Goal: Task Accomplishment & Management: Use online tool/utility

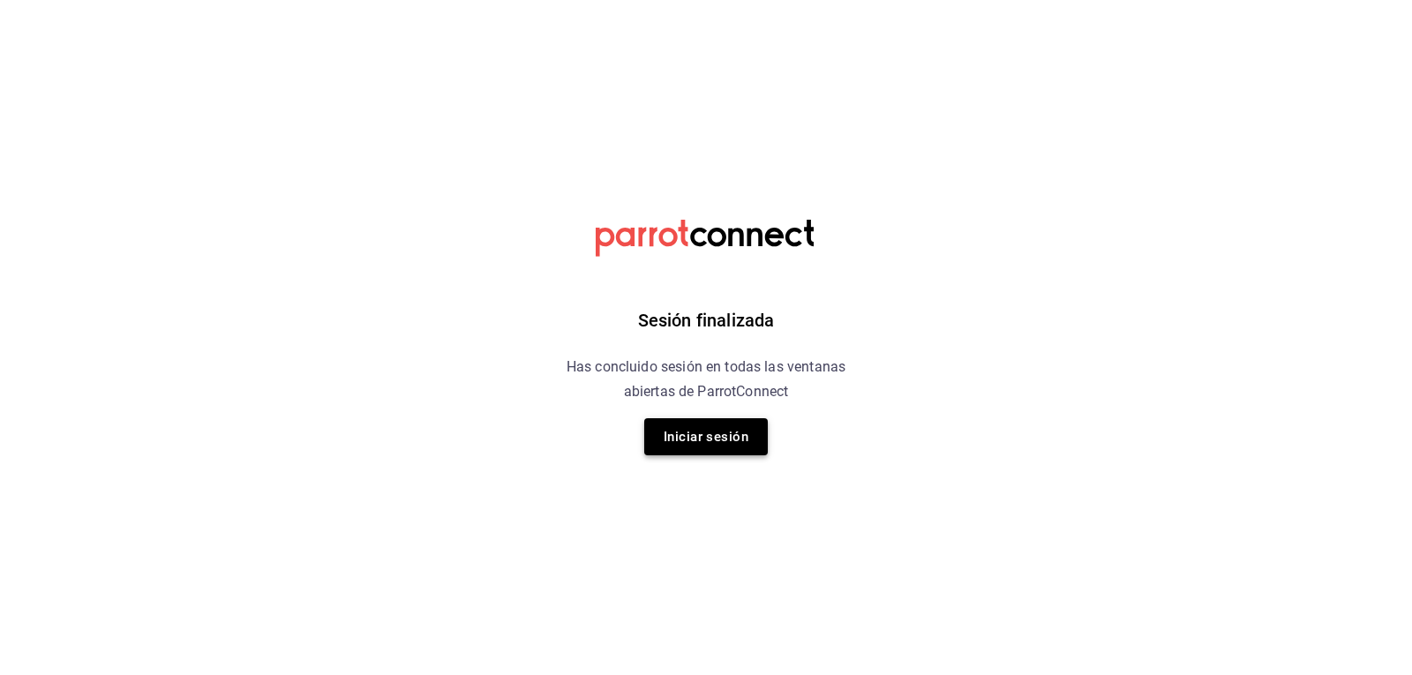
click at [682, 443] on button "Iniciar sesión" at bounding box center [706, 436] width 124 height 37
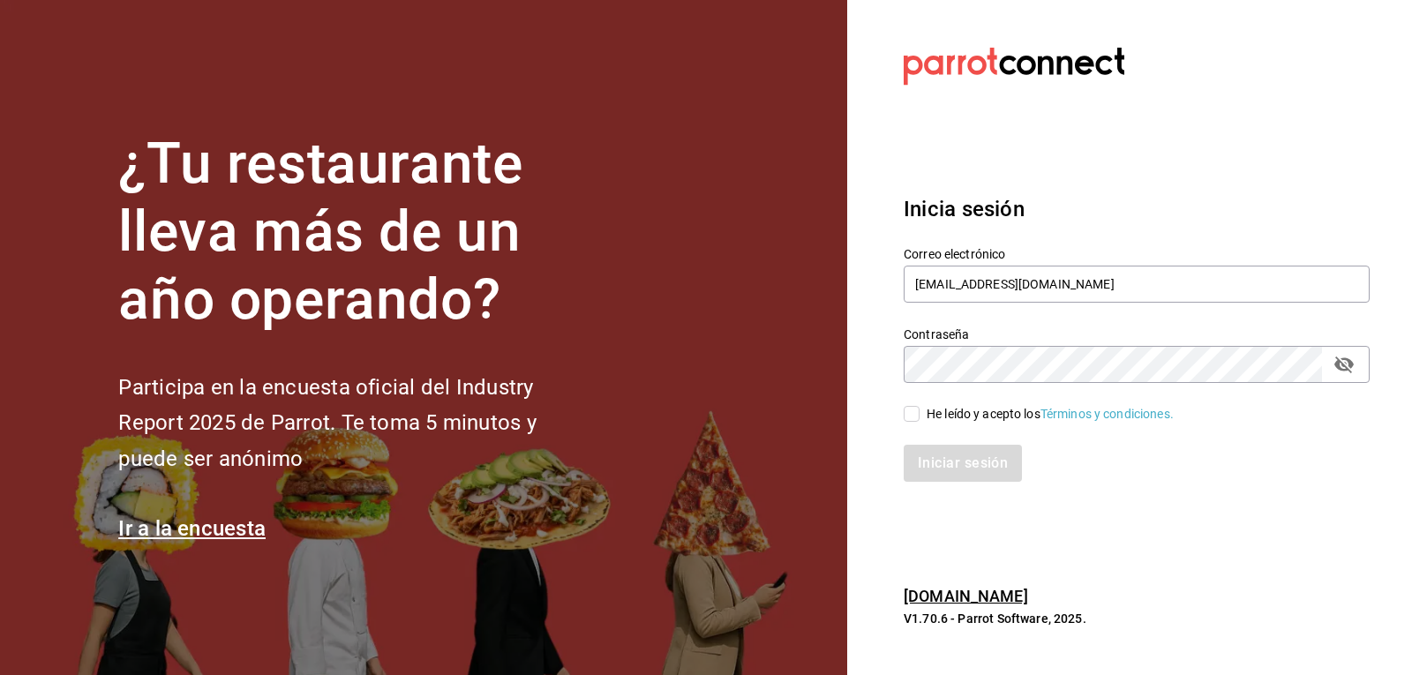
click at [914, 412] on input "He leído y acepto los Términos y condiciones." at bounding box center [912, 414] width 16 height 16
checkbox input "true"
click at [932, 470] on button "Iniciar sesión" at bounding box center [964, 463] width 120 height 37
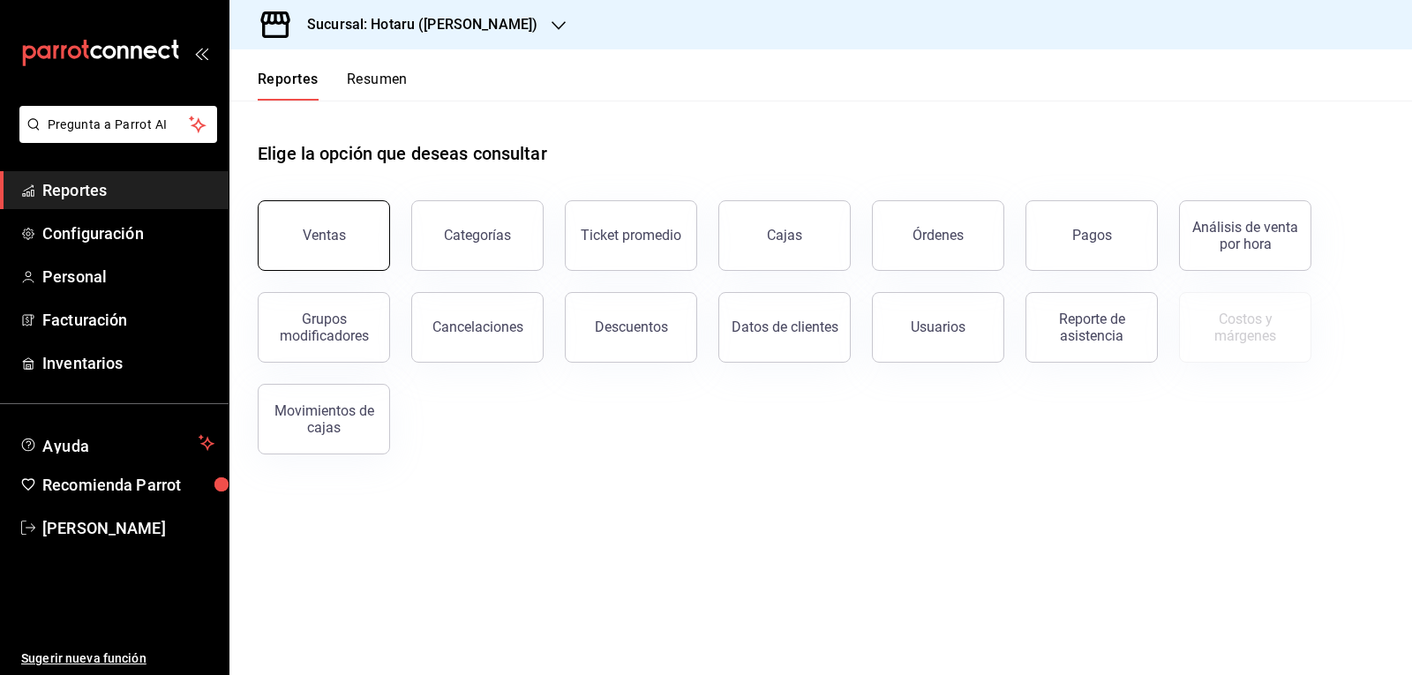
click at [327, 245] on button "Ventas" at bounding box center [324, 235] width 132 height 71
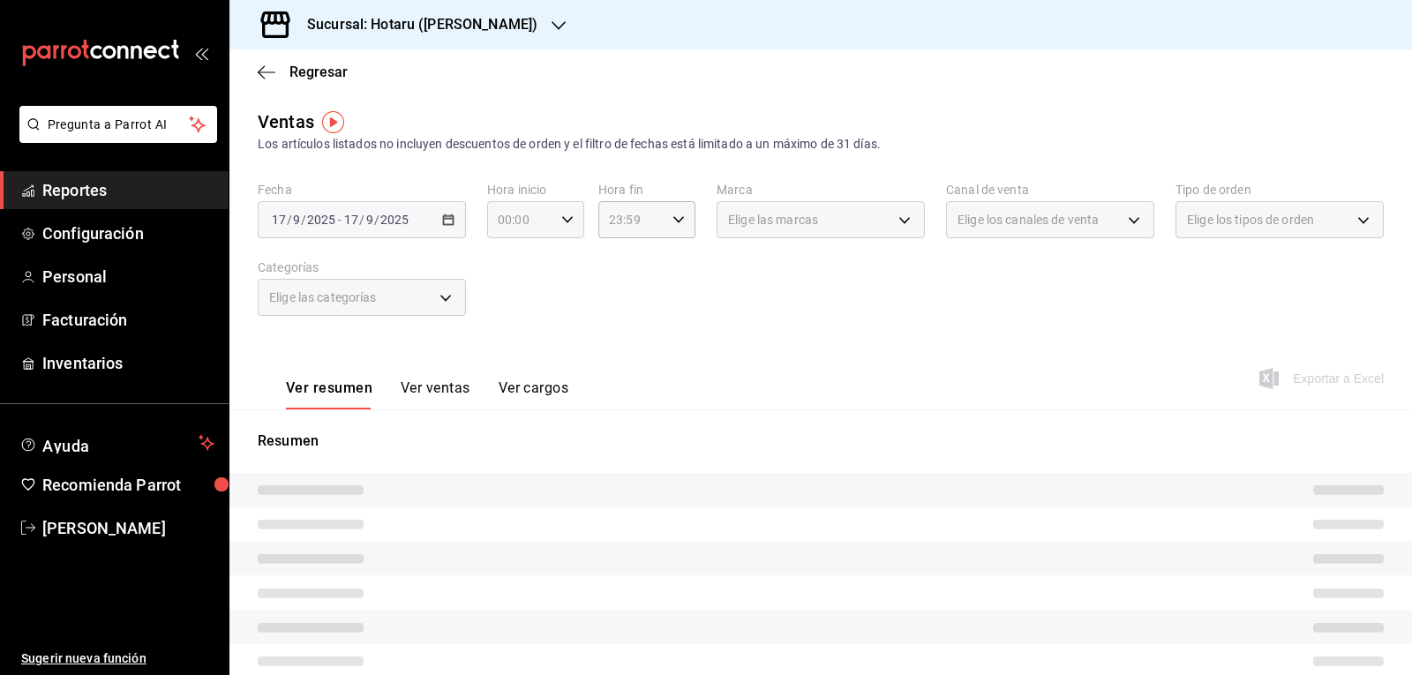
click at [567, 226] on div "00:00 Hora inicio" at bounding box center [535, 219] width 97 height 37
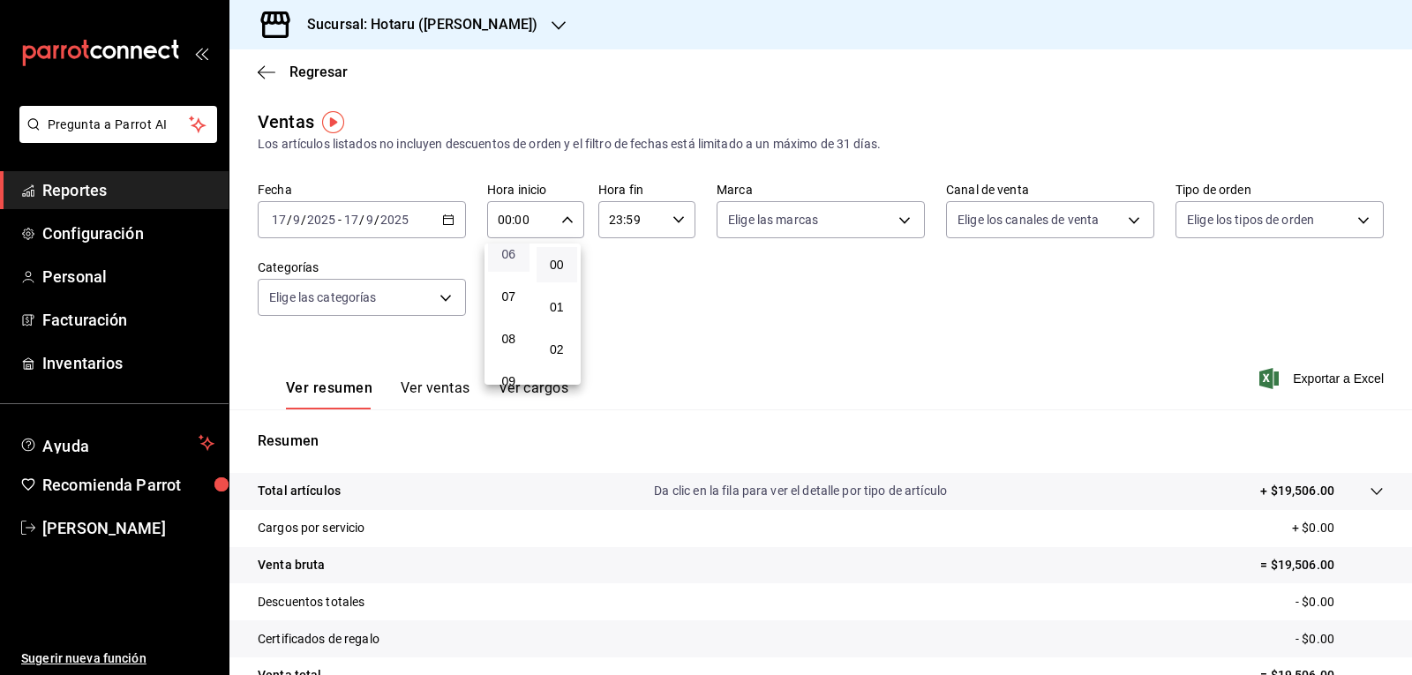
scroll to position [176, 0]
click at [515, 299] on span "05" at bounding box center [509, 300] width 20 height 14
type input "05:00"
click at [912, 235] on div at bounding box center [706, 337] width 1412 height 675
click at [552, 26] on icon "button" at bounding box center [559, 26] width 14 height 14
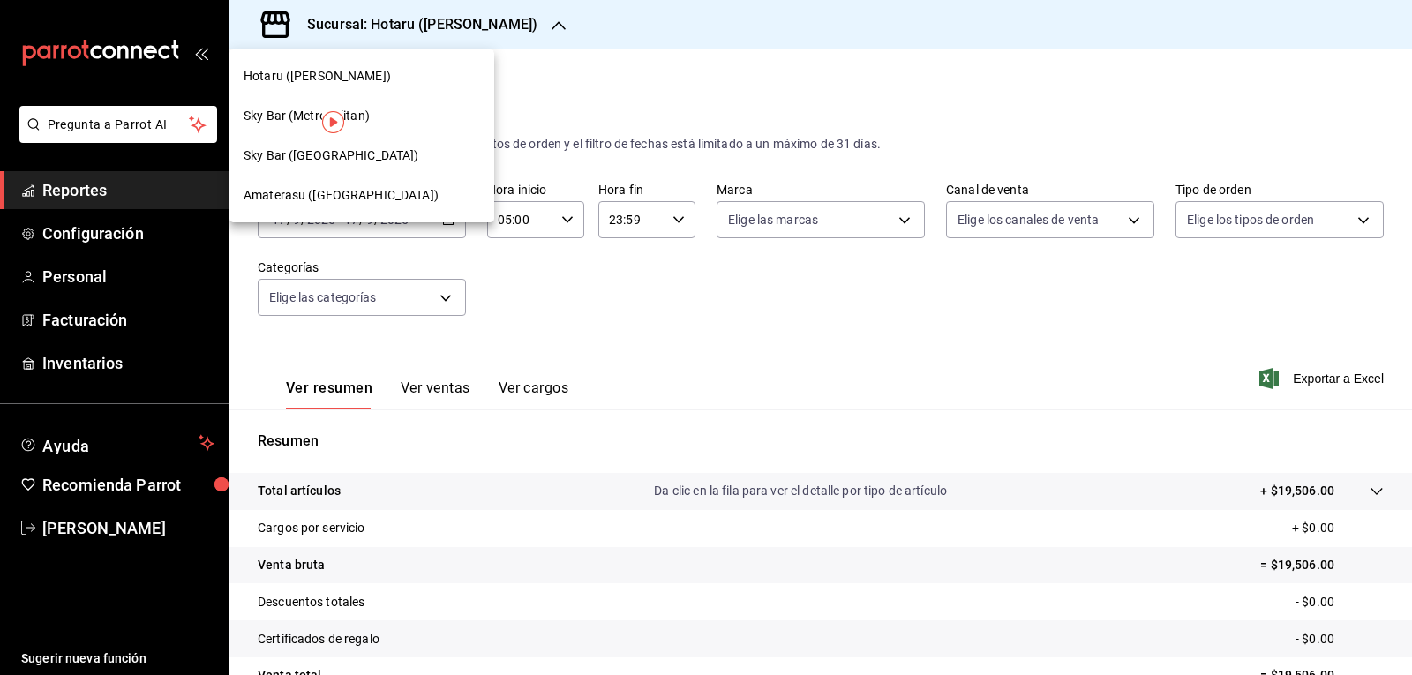
click at [386, 187] on span "Amaterasu (Metropolitan)" at bounding box center [341, 195] width 195 height 19
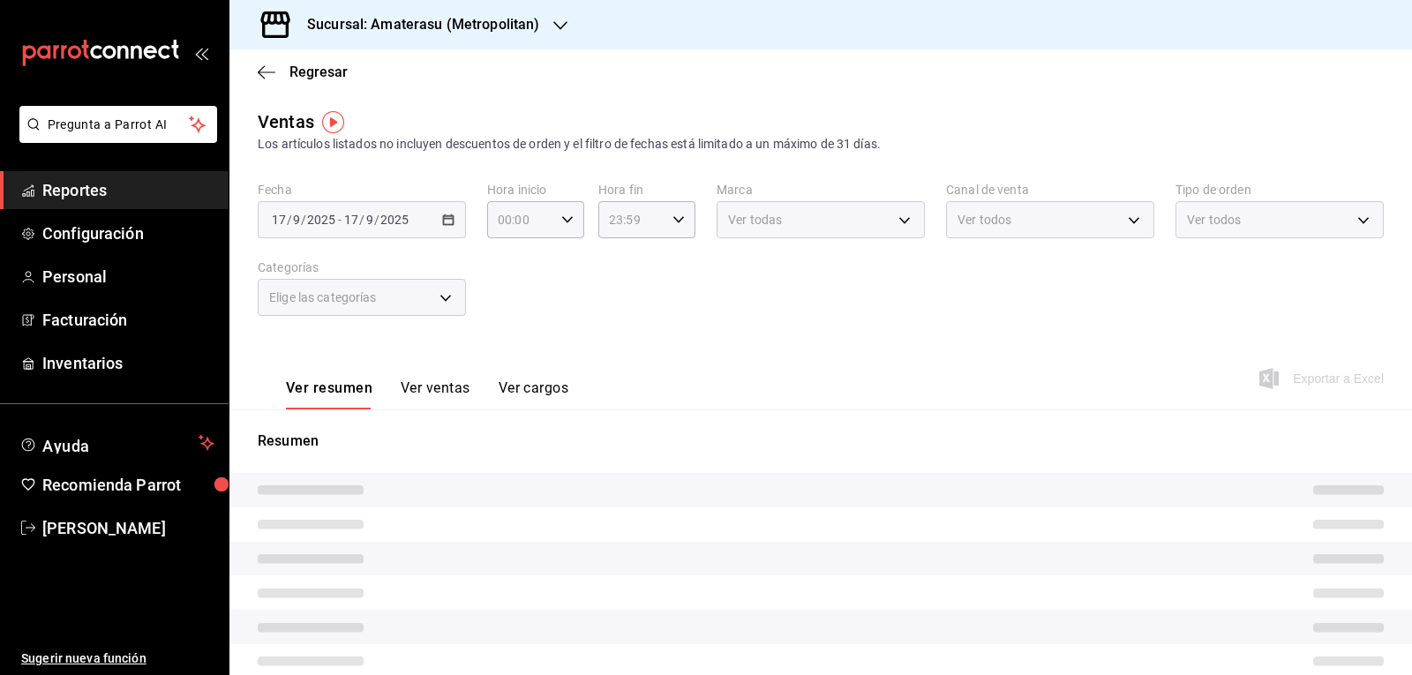
type input "05:00"
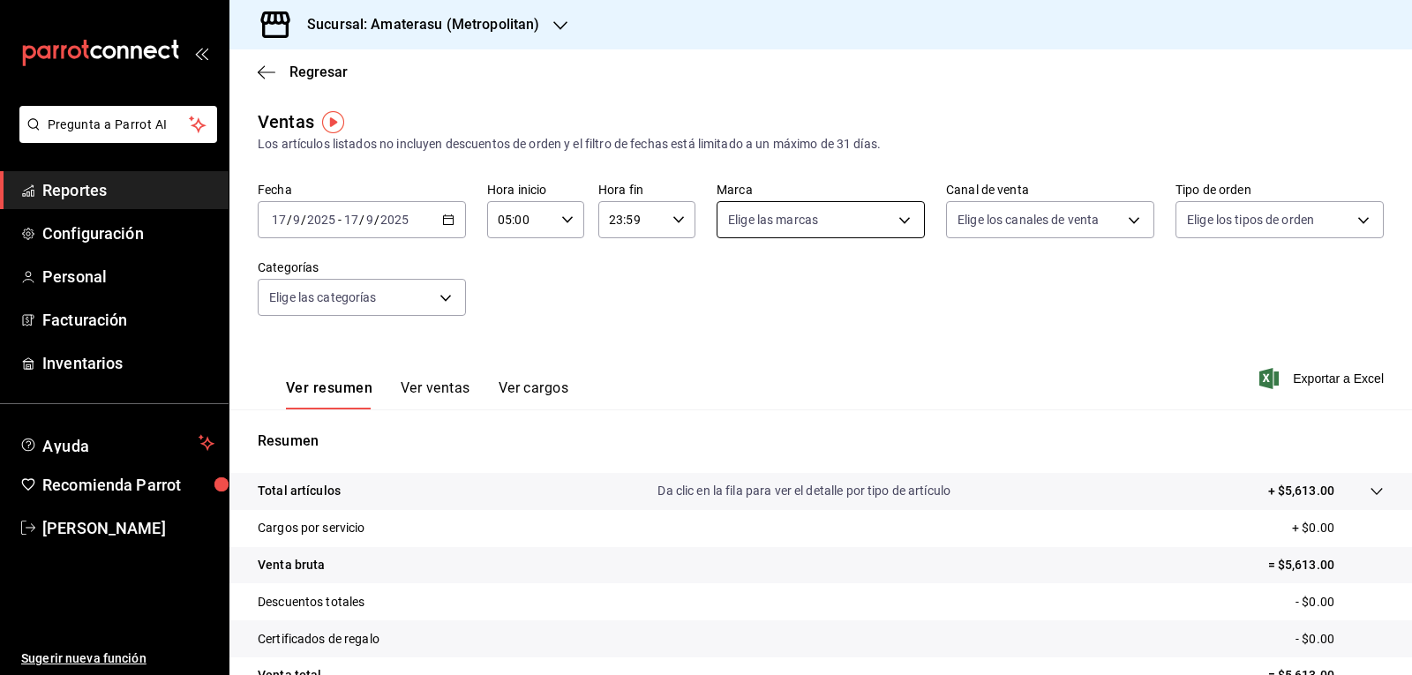
click at [821, 220] on body "Pregunta a Parrot AI Reportes Configuración Personal Facturación Inventarios Ay…" at bounding box center [706, 337] width 1412 height 675
click at [809, 343] on span "Amaterasu- Metropolitan" at bounding box center [834, 347] width 149 height 19
type input "e4cd7fcb-d45b-43ae-a99f-ad4ccfcd9032"
checkbox input "true"
click at [1058, 373] on div at bounding box center [706, 337] width 1412 height 675
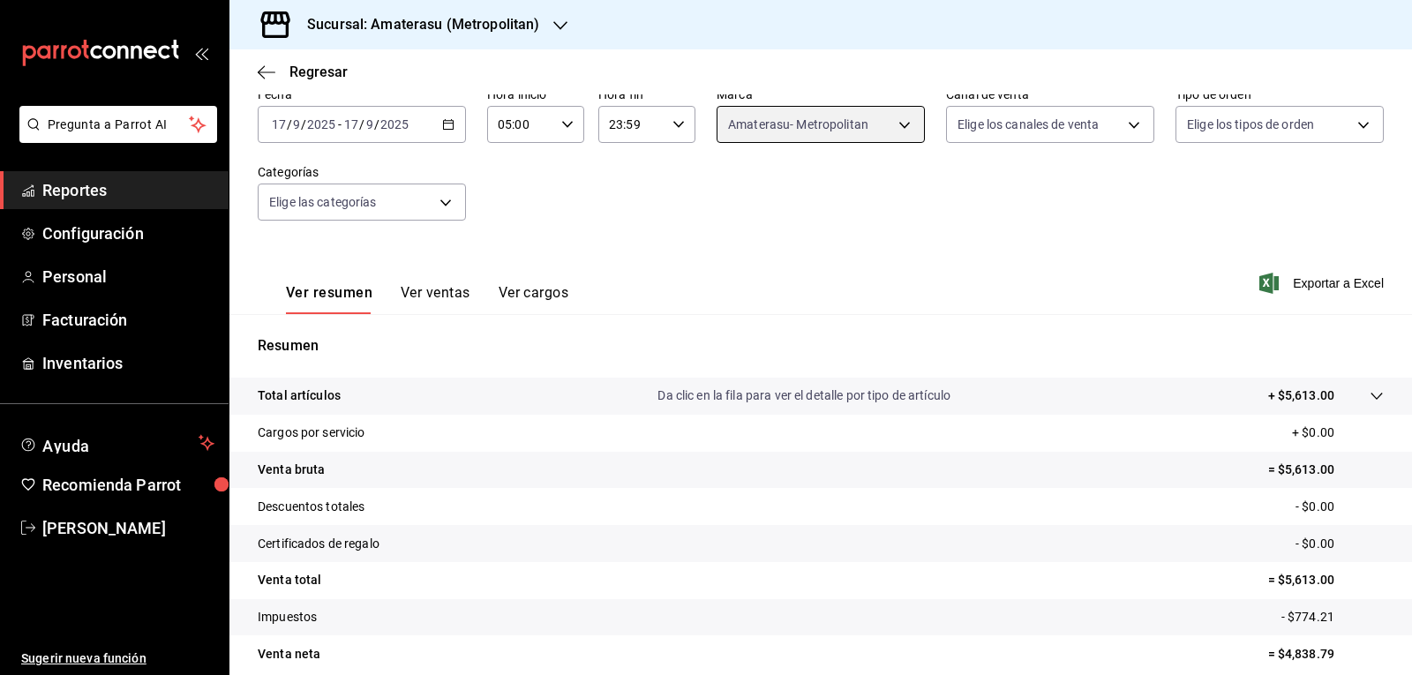
scroll to position [170, 0]
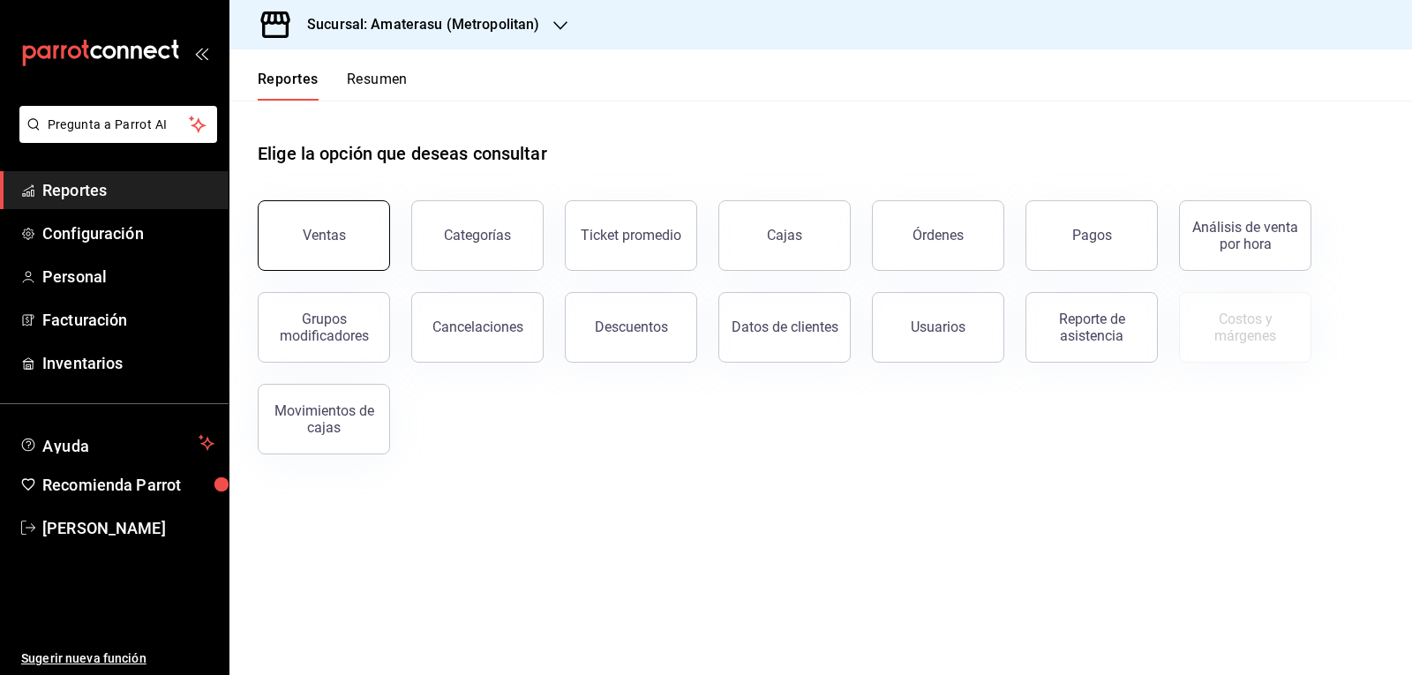
click at [296, 228] on button "Ventas" at bounding box center [324, 235] width 132 height 71
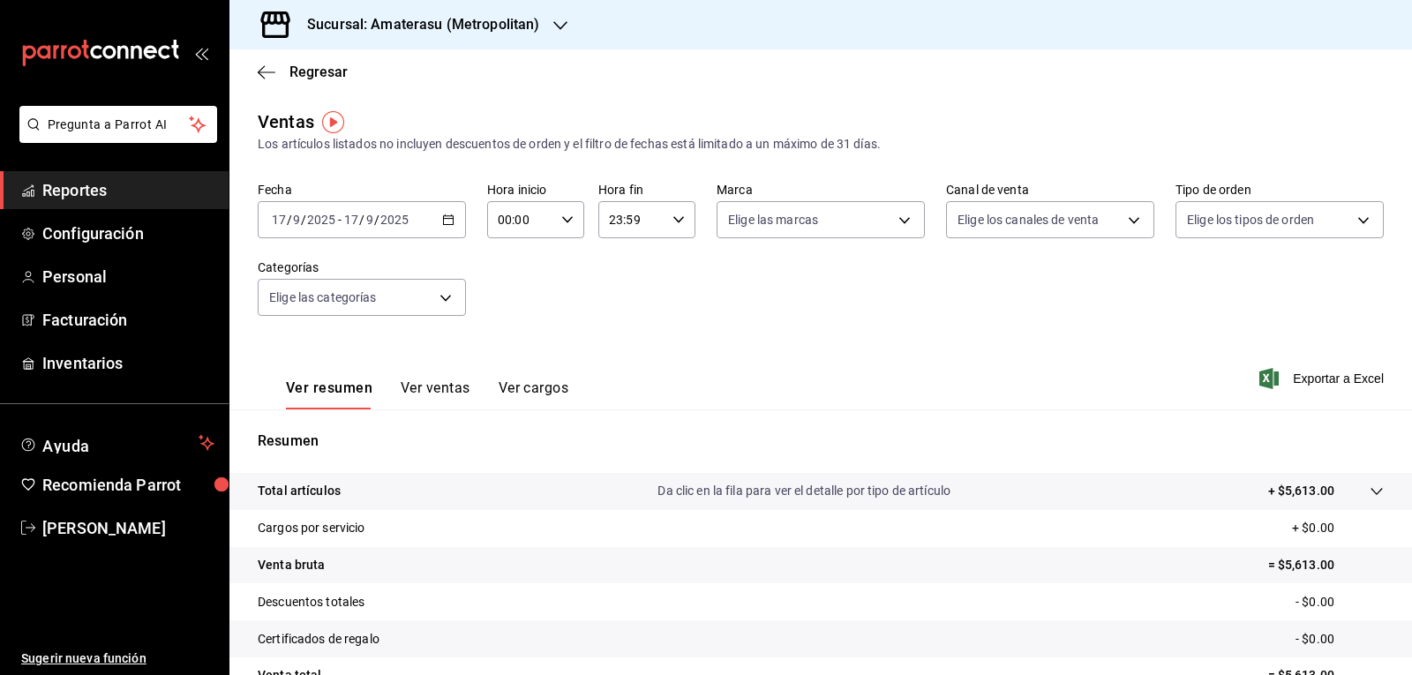
click at [551, 221] on div "00:00 Hora inicio" at bounding box center [535, 219] width 97 height 37
click at [518, 308] on button "05" at bounding box center [508, 299] width 41 height 35
type input "05:00"
click at [729, 274] on div at bounding box center [706, 337] width 1412 height 675
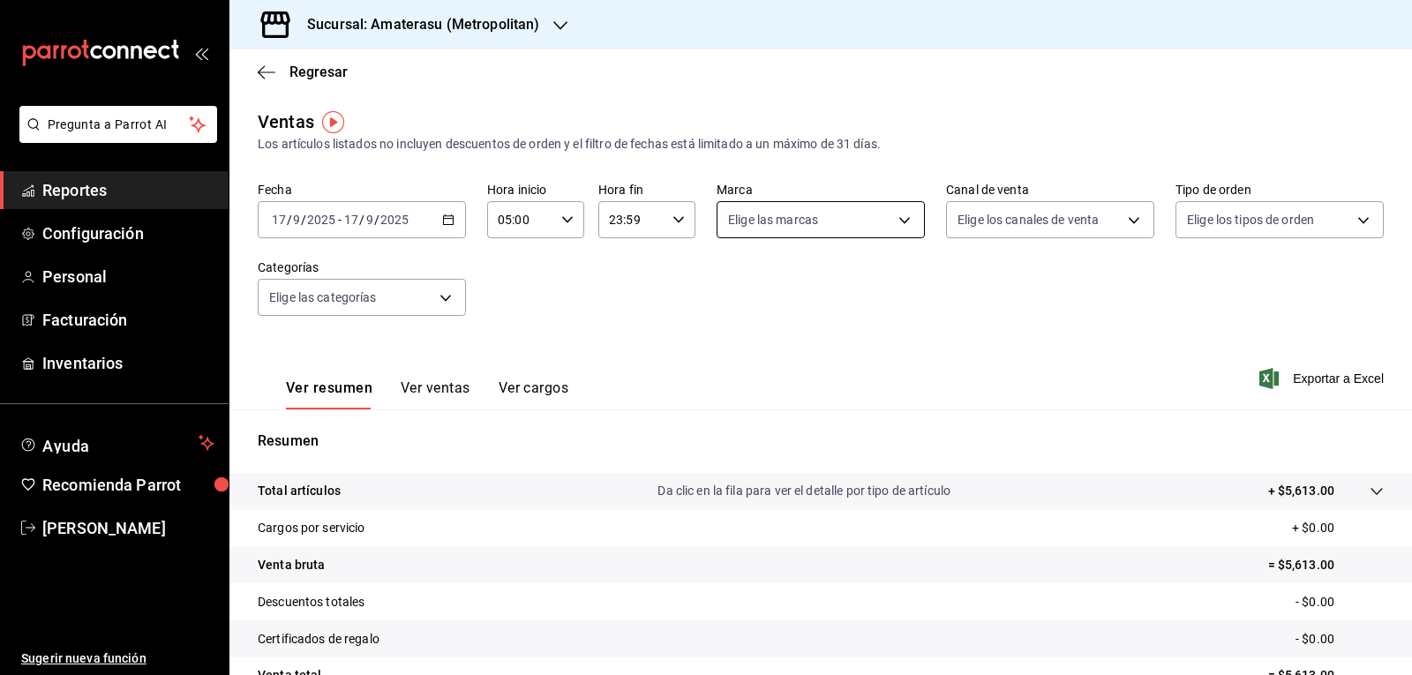
click at [894, 229] on body "Pregunta a Parrot AI Reportes Configuración Personal Facturación Inventarios Ay…" at bounding box center [706, 337] width 1412 height 675
click at [752, 349] on li "Amaterasu- Metropolitan" at bounding box center [814, 347] width 204 height 40
type input "e4cd7fcb-d45b-43ae-a99f-ad4ccfcd9032"
checkbox input "true"
click at [978, 311] on div at bounding box center [706, 337] width 1412 height 675
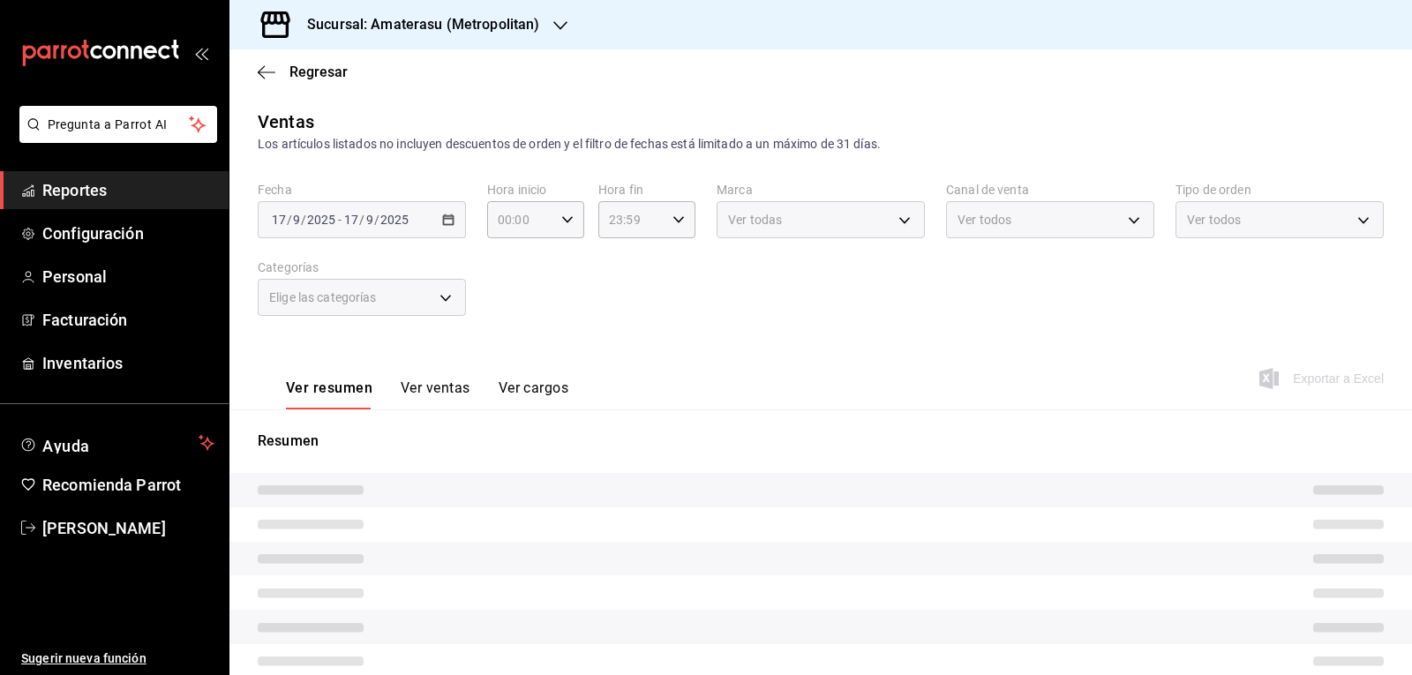
type input "05:00"
type input "e4cd7fcb-d45b-43ae-a99f-ad4ccfcd9032"
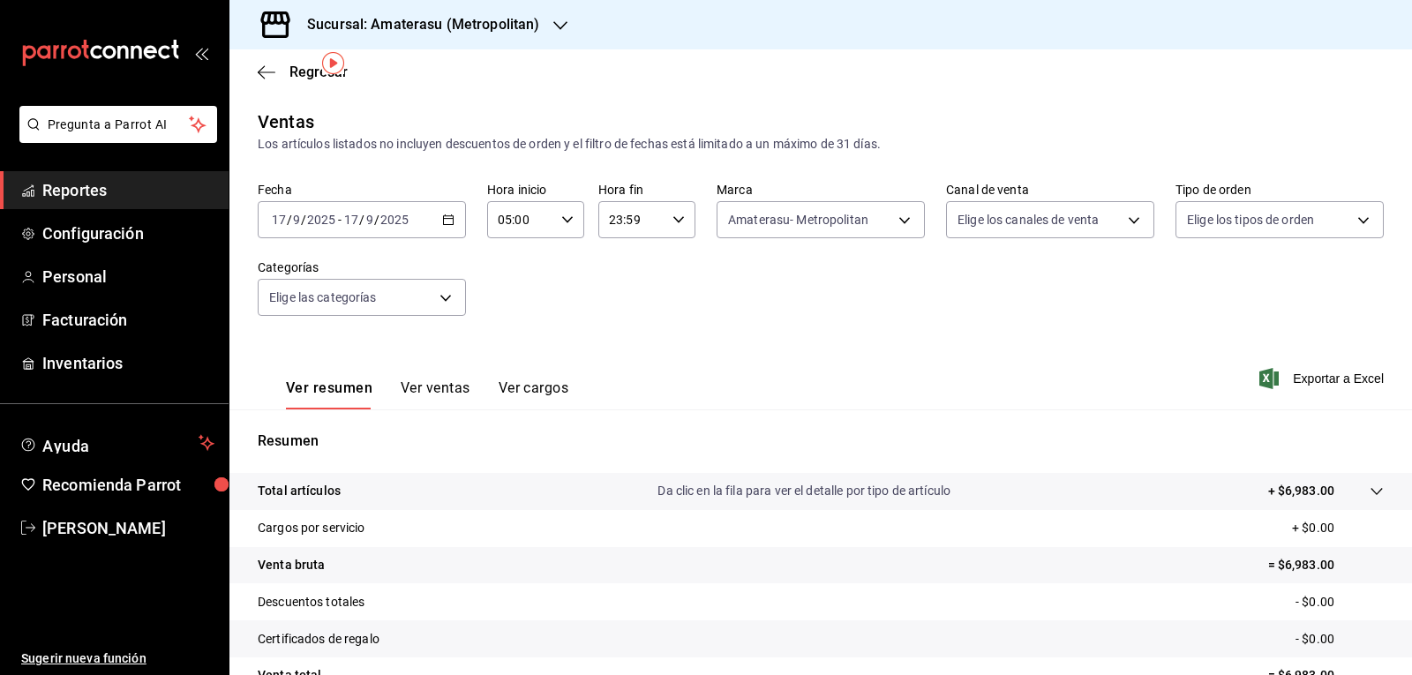
scroll to position [170, 0]
